Goal: Find specific page/section: Find specific page/section

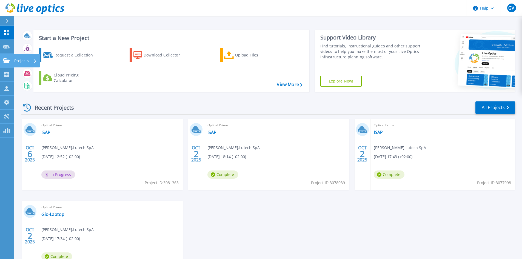
click at [4, 60] on icon at bounding box center [6, 60] width 7 height 5
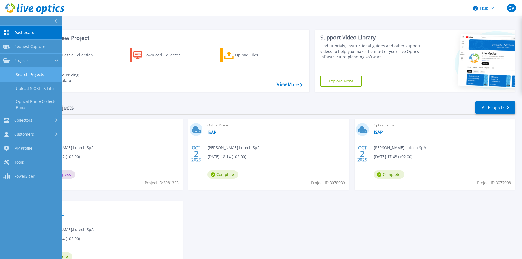
click at [39, 72] on link "Search Projects" at bounding box center [31, 75] width 62 height 14
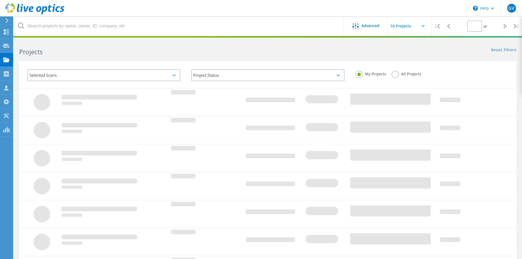
type input "1"
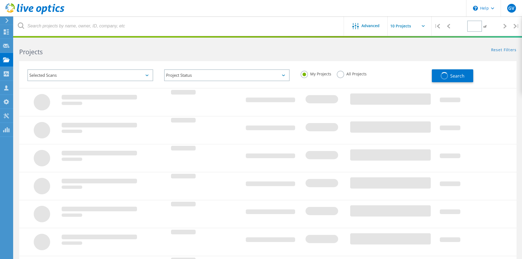
type input "1"
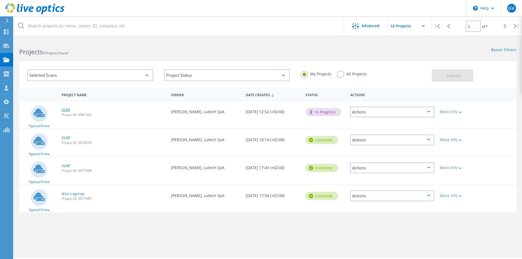
click at [65, 110] on link "ISAP" at bounding box center [66, 110] width 9 height 4
